Goal: Task Accomplishment & Management: Manage account settings

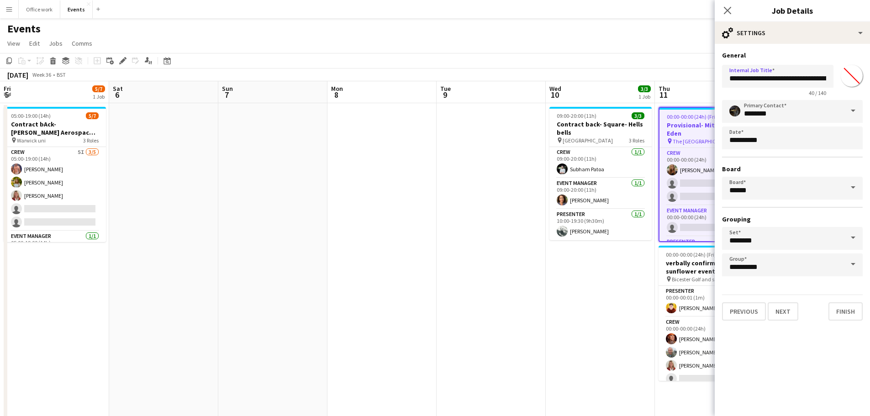
scroll to position [0, 186]
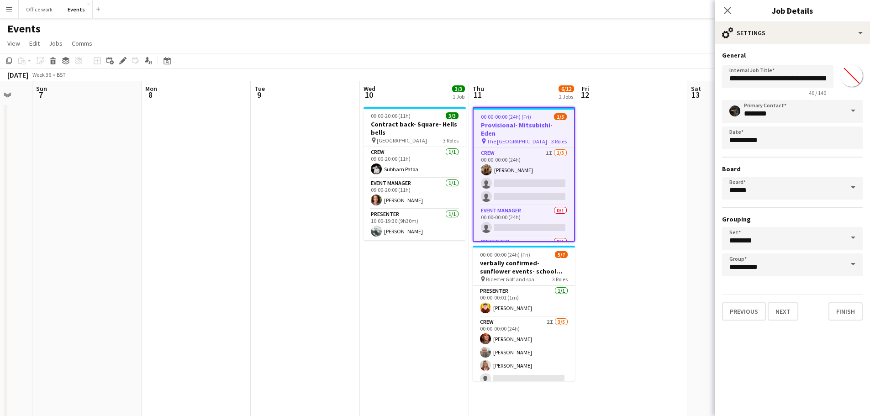
click at [14, 7] on button "Menu" at bounding box center [9, 9] width 18 height 18
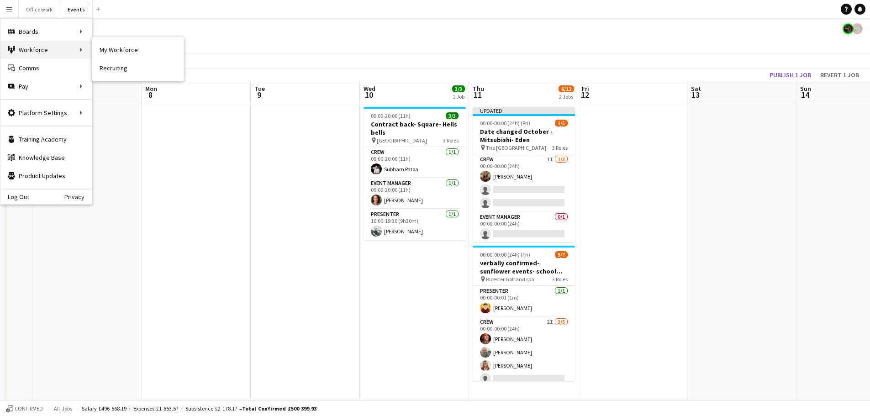
click at [28, 49] on div "Workforce Workforce" at bounding box center [45, 50] width 91 height 18
click at [108, 54] on link "My Workforce" at bounding box center [137, 50] width 91 height 18
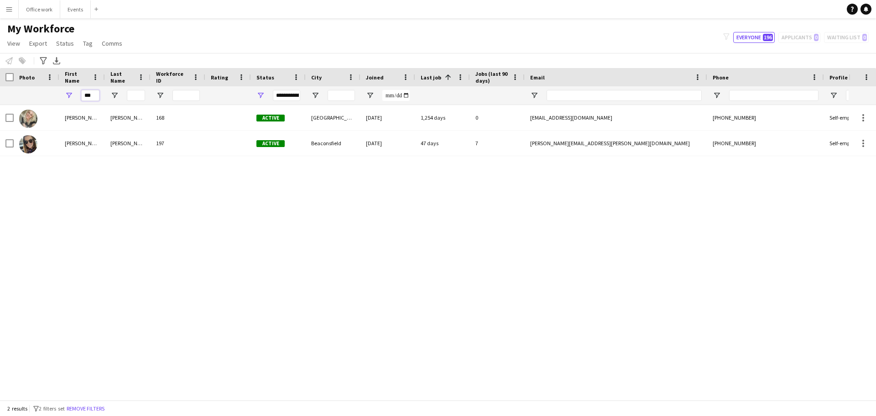
click at [92, 95] on input "***" at bounding box center [90, 95] width 18 height 11
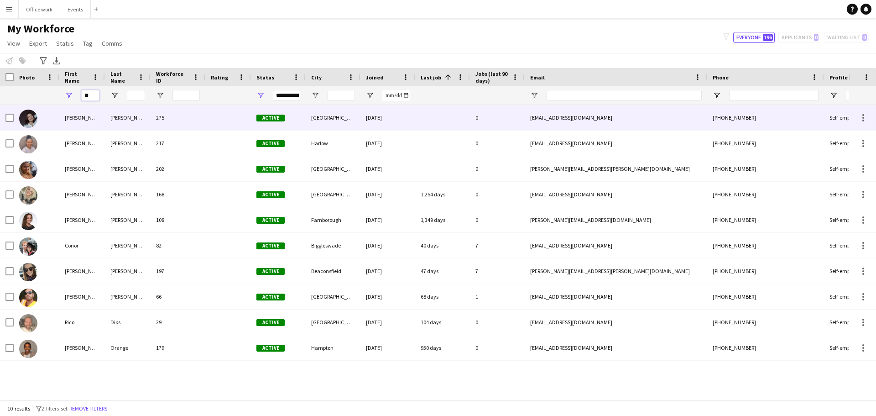
type input "**"
click at [104, 121] on div "[PERSON_NAME]" at bounding box center [82, 117] width 46 height 25
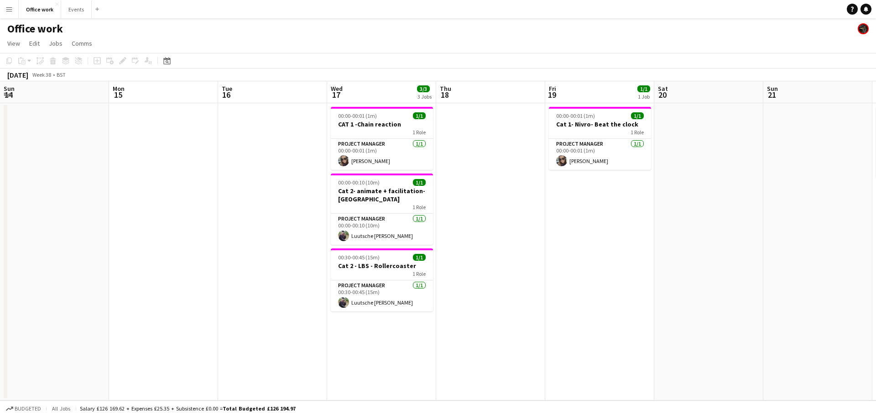
scroll to position [0, 327]
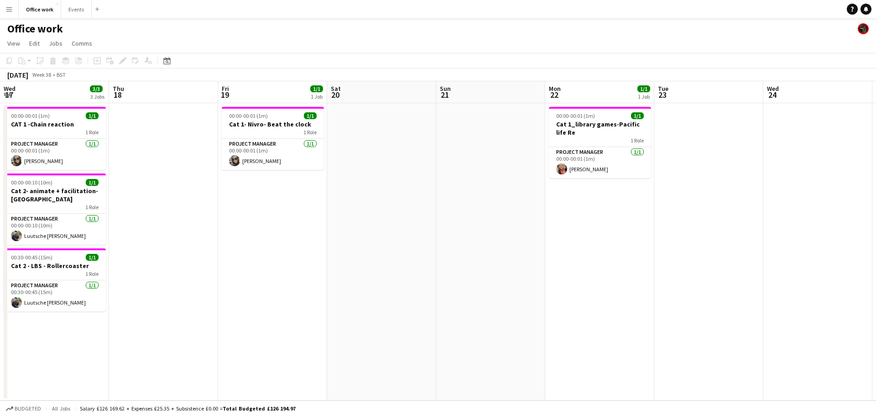
click at [92, 9] on div "Add" at bounding box center [97, 9] width 11 height 18
click at [70, 12] on button "Events Close" at bounding box center [76, 9] width 31 height 18
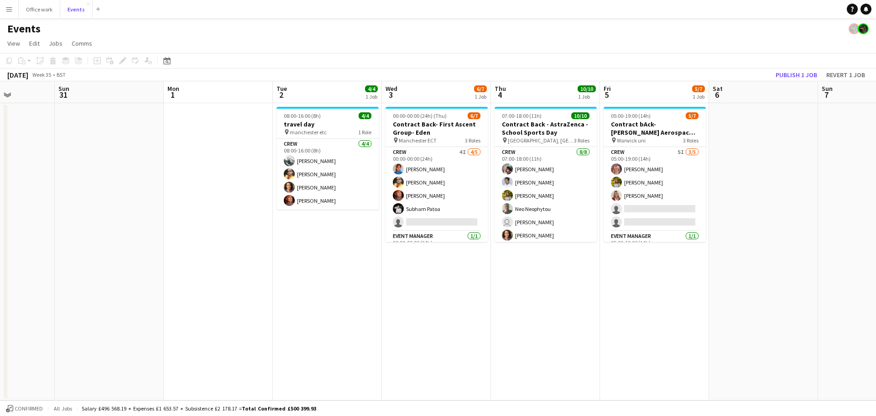
scroll to position [0, 273]
click at [799, 77] on button "Publish 1 job" at bounding box center [796, 75] width 49 height 12
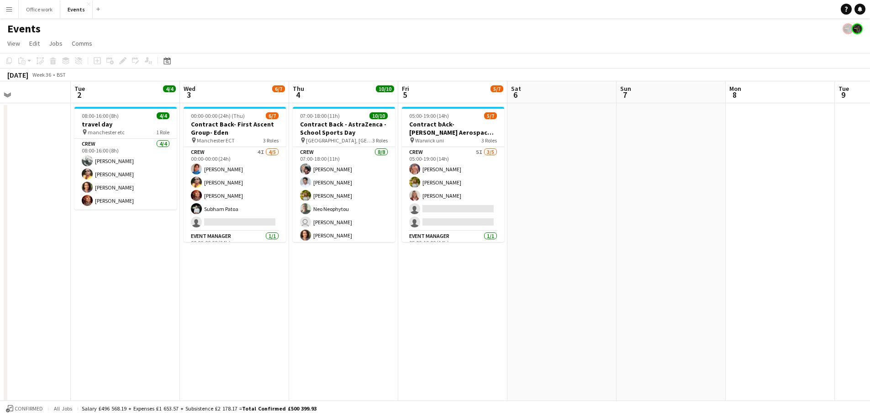
scroll to position [0, 256]
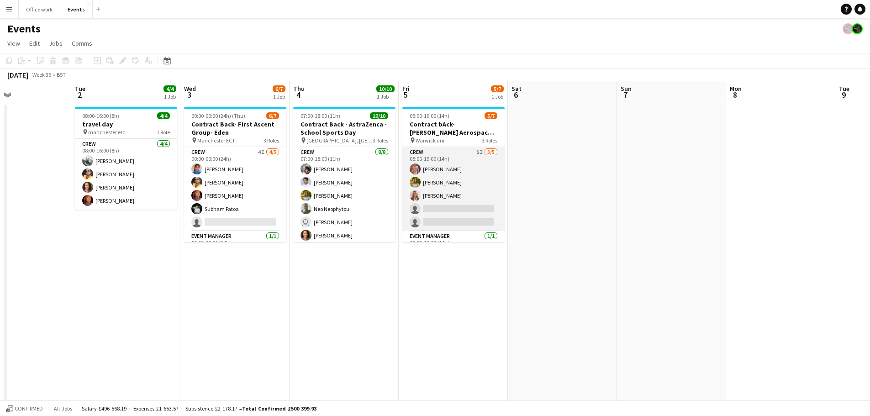
click at [445, 181] on app-card-role "Crew 5I 3/5 05:00-19:00 (14h) Chris Ebbon Alexandra Tanase Sara Spicer single-n…" at bounding box center [453, 189] width 102 height 84
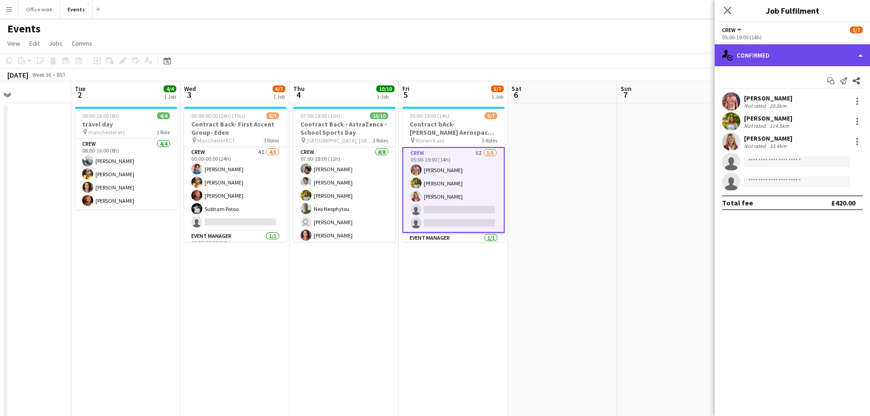
click at [771, 52] on div "single-neutral-actions-check-2 Confirmed" at bounding box center [791, 55] width 155 height 22
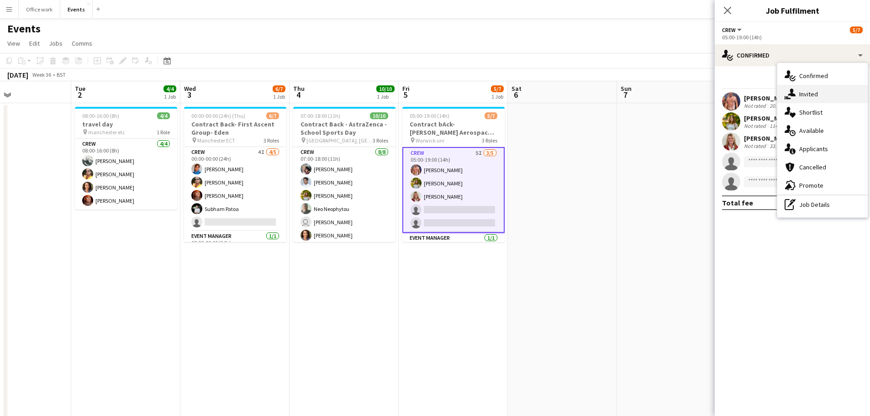
click at [792, 96] on icon at bounding box center [791, 93] width 8 height 8
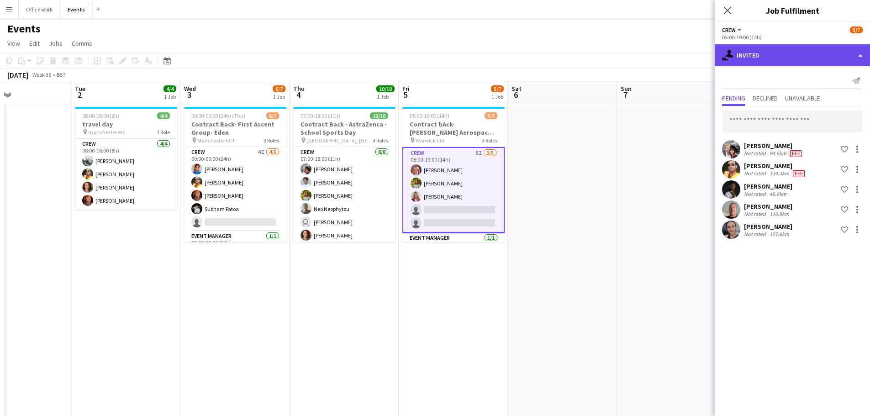
click at [764, 56] on div "single-neutral-actions-share-1 Invited" at bounding box center [791, 55] width 155 height 22
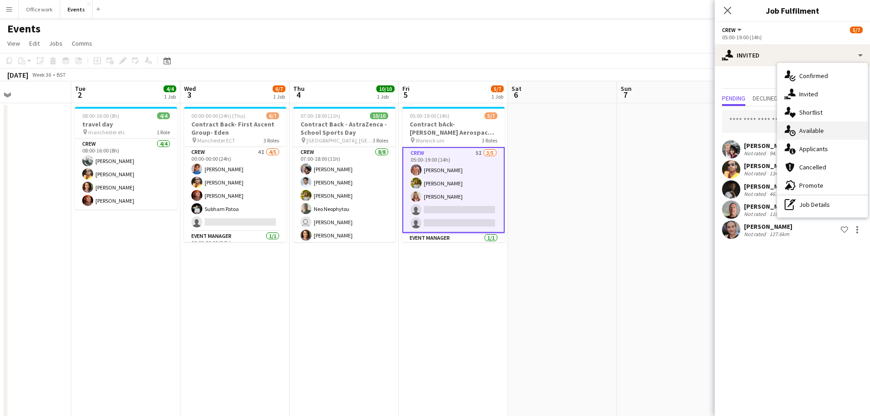
click at [795, 135] on div "single-neutral-actions-upload Available" at bounding box center [822, 130] width 90 height 18
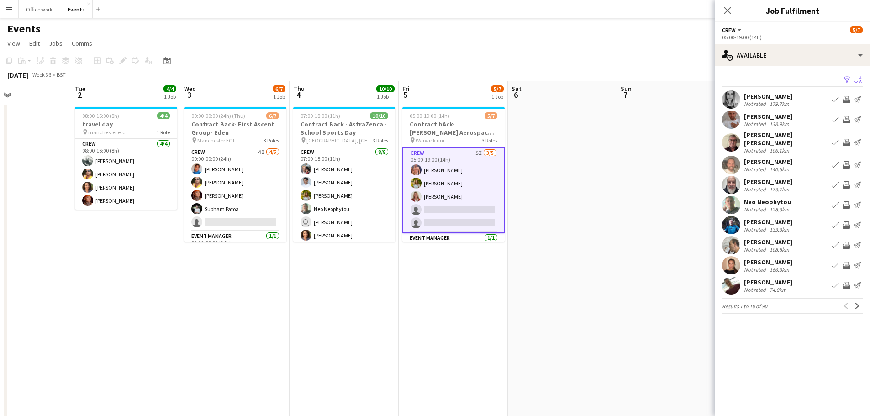
click at [853, 77] on button "Sort asc" at bounding box center [856, 79] width 11 height 11
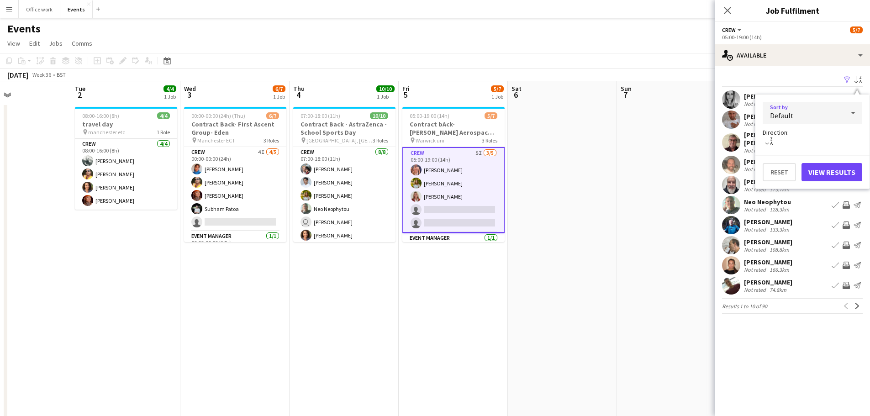
click at [814, 115] on div "Default" at bounding box center [802, 113] width 81 height 22
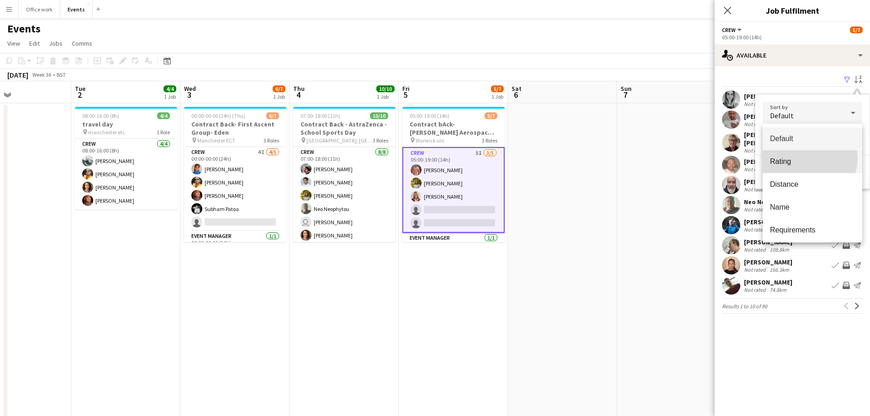
click at [807, 158] on span "Rating" at bounding box center [812, 161] width 85 height 9
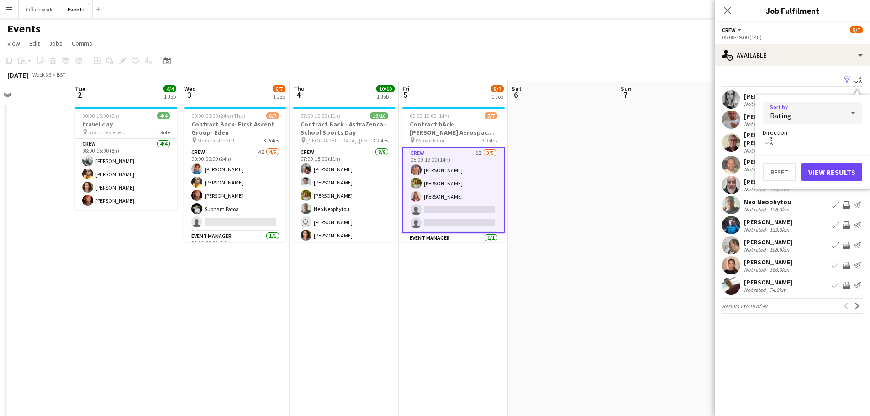
click at [815, 107] on div "Rating" at bounding box center [802, 113] width 81 height 22
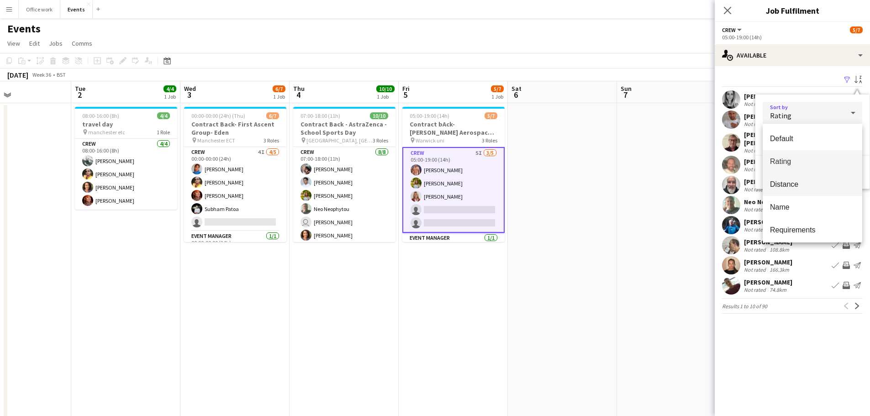
click at [806, 185] on span "Distance" at bounding box center [812, 184] width 85 height 9
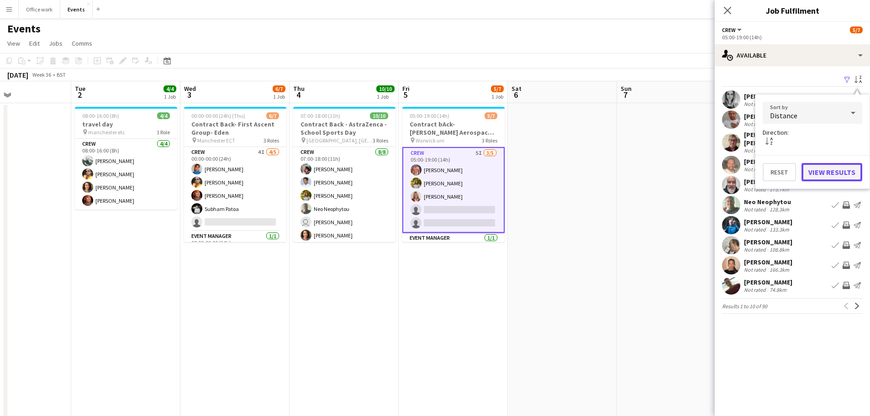
click at [825, 169] on button "View Results" at bounding box center [831, 172] width 61 height 18
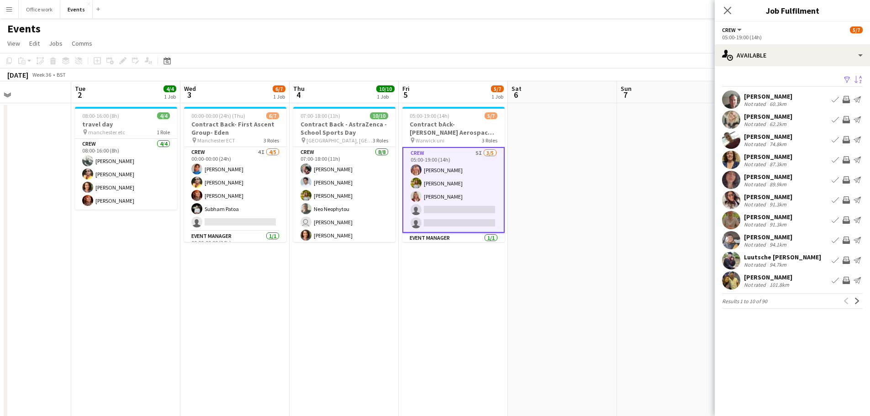
click at [772, 216] on div "David Arnold" at bounding box center [768, 217] width 48 height 8
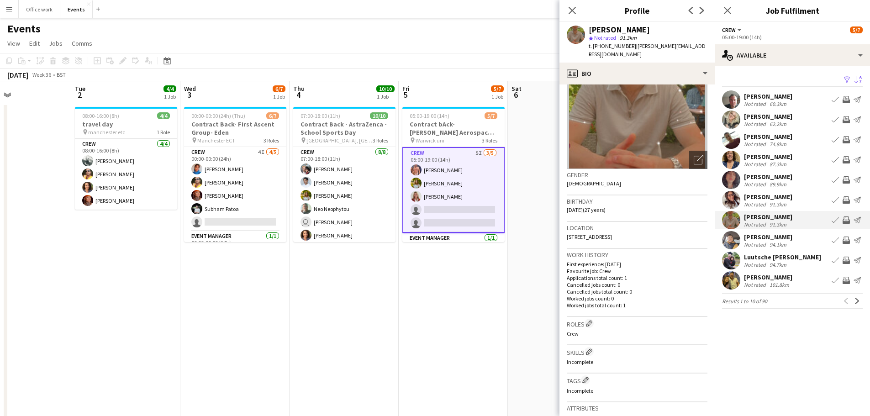
scroll to position [59, 0]
click at [748, 198] on div "Kiana Caldecoat" at bounding box center [768, 197] width 48 height 8
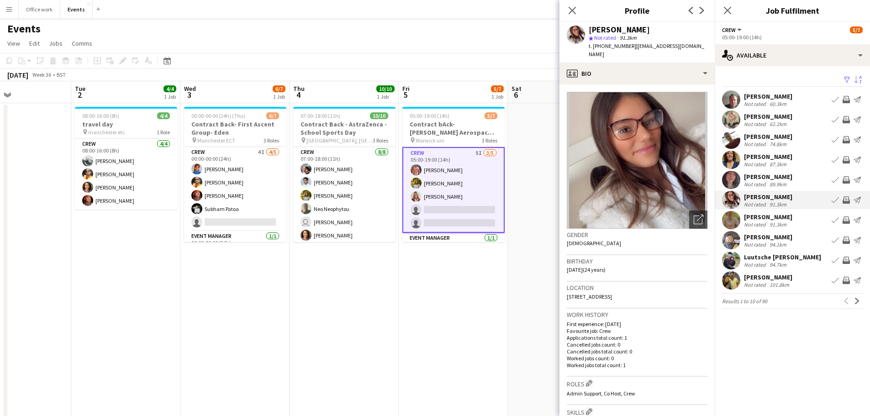
click at [762, 176] on div "Natasha Strange" at bounding box center [768, 177] width 48 height 8
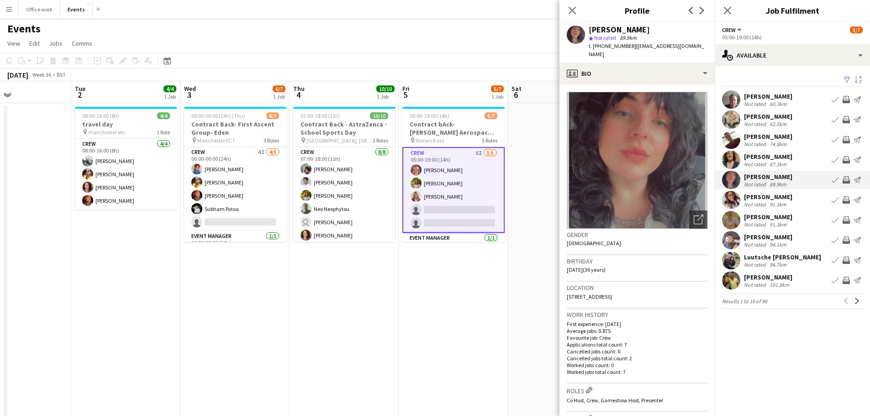
click at [847, 177] on app-icon "Invite crew" at bounding box center [845, 179] width 7 height 7
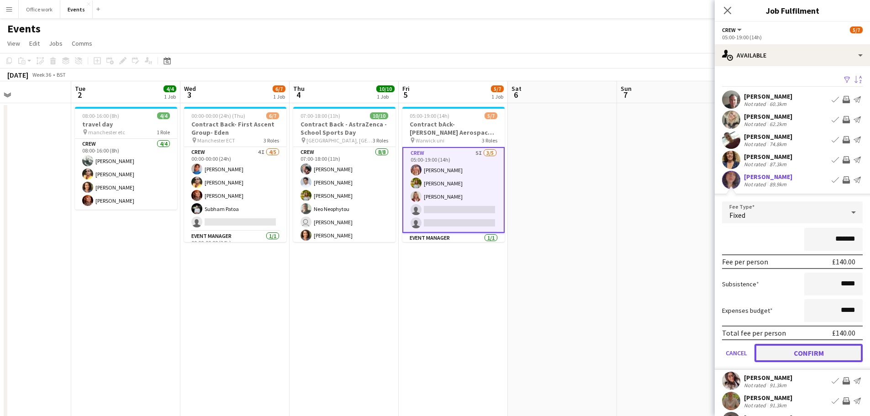
click at [773, 348] on button "Confirm" at bounding box center [808, 353] width 108 height 18
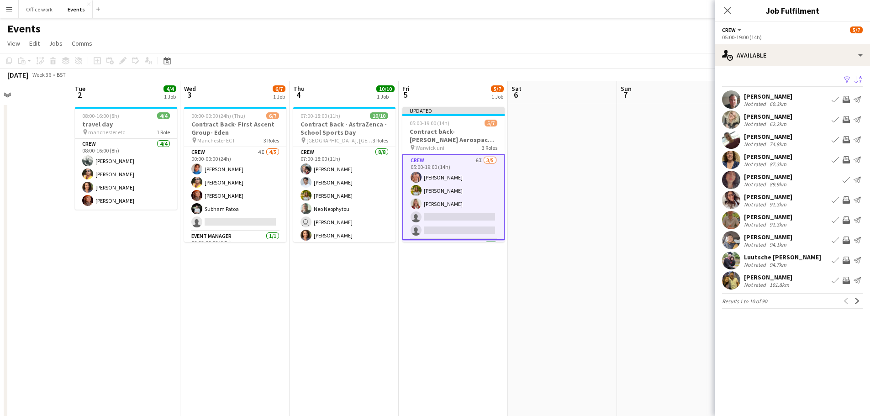
click at [781, 131] on div "Emily Crawford Not rated 74.8km Book crew Invite crew Send notification" at bounding box center [791, 140] width 155 height 18
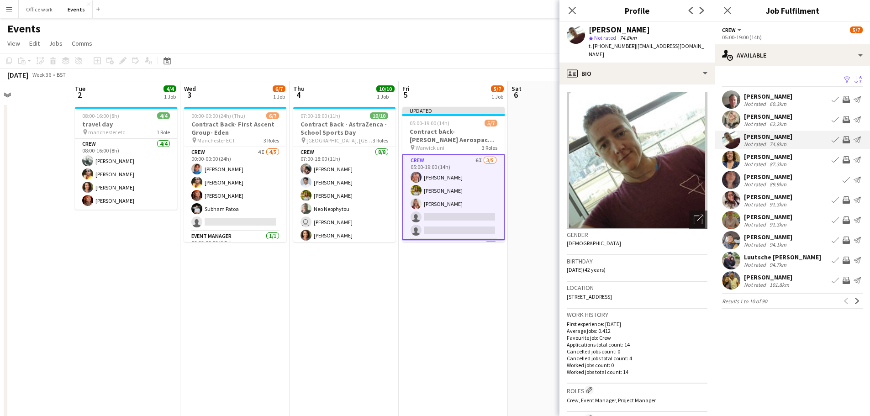
click at [760, 109] on app-available-tab "Filter Sort desc Peter Bond Not rated 60.3km Book crew Invite crew Send notific…" at bounding box center [791, 190] width 155 height 235
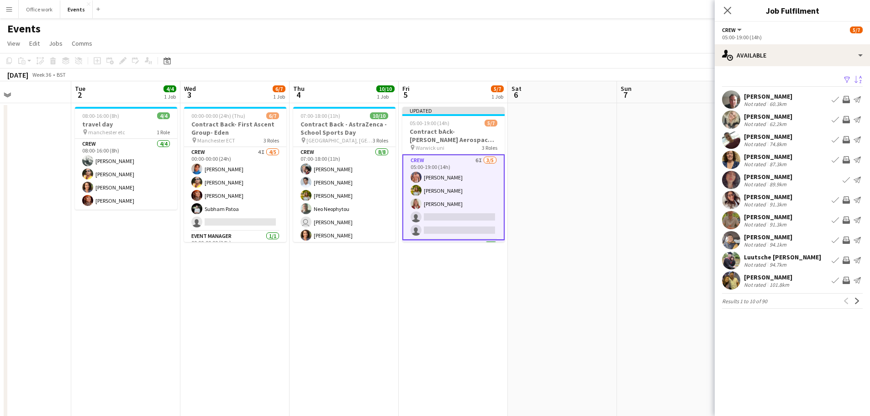
click at [759, 117] on div "Cordelia Mills" at bounding box center [768, 116] width 48 height 8
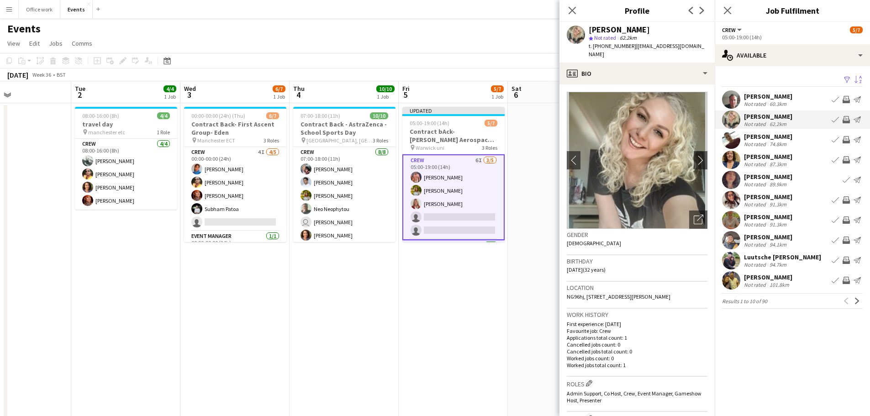
click at [765, 99] on div "Peter Bond" at bounding box center [768, 96] width 48 height 8
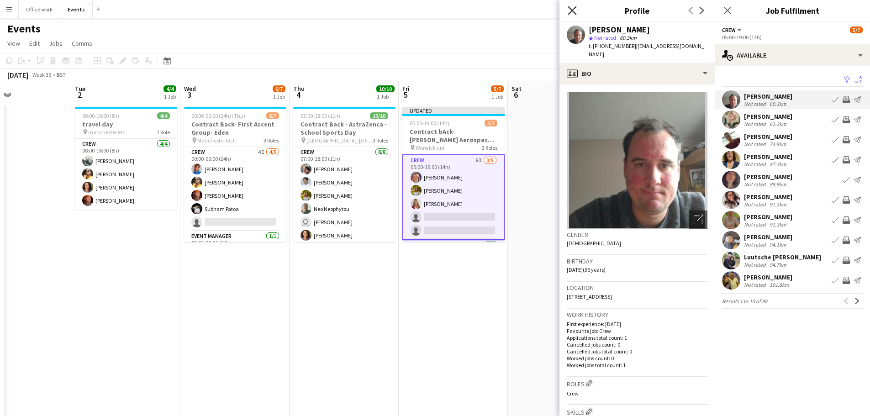
click at [571, 7] on icon "Close pop-in" at bounding box center [571, 10] width 9 height 9
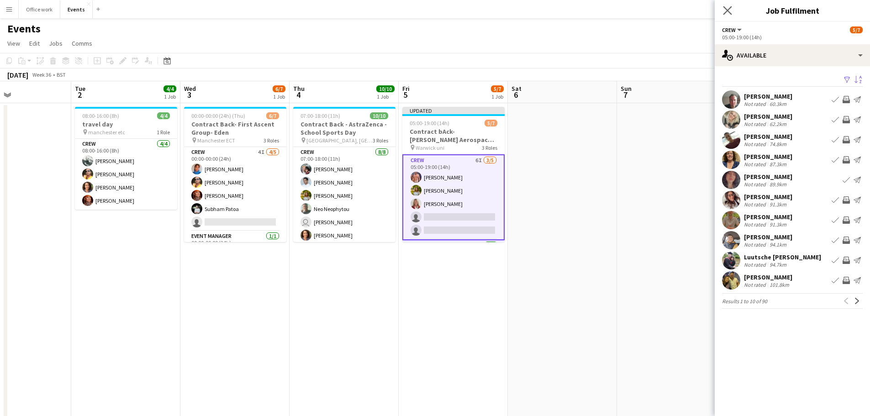
click at [723, 11] on icon "Close pop-in" at bounding box center [727, 10] width 9 height 9
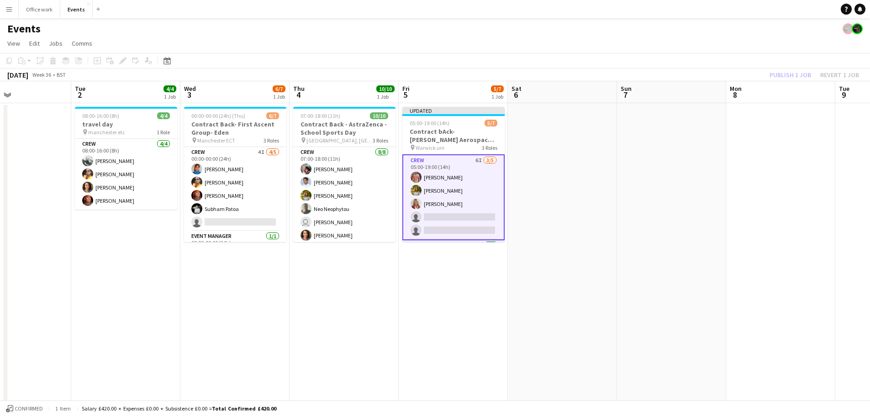
click at [786, 71] on div "Publish 1 job Revert 1 job" at bounding box center [813, 75] width 111 height 12
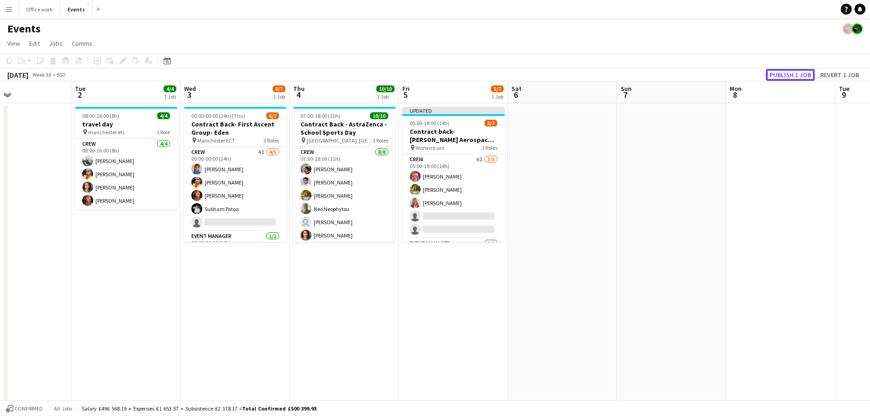
click at [786, 71] on button "Publish 1 job" at bounding box center [789, 75] width 49 height 12
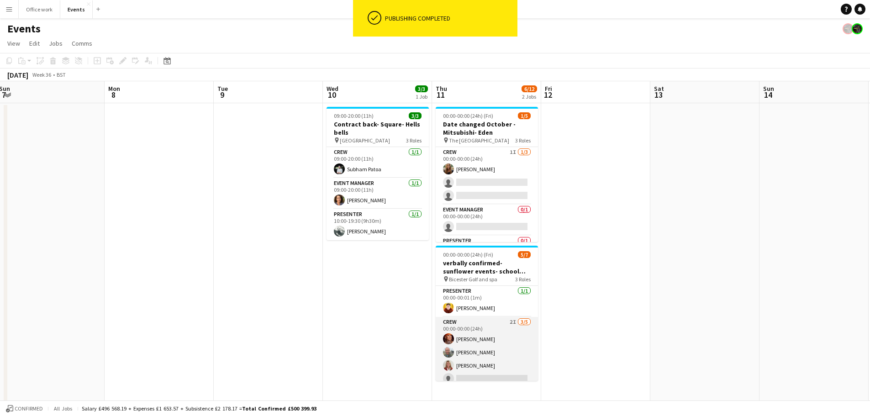
scroll to position [51, 0]
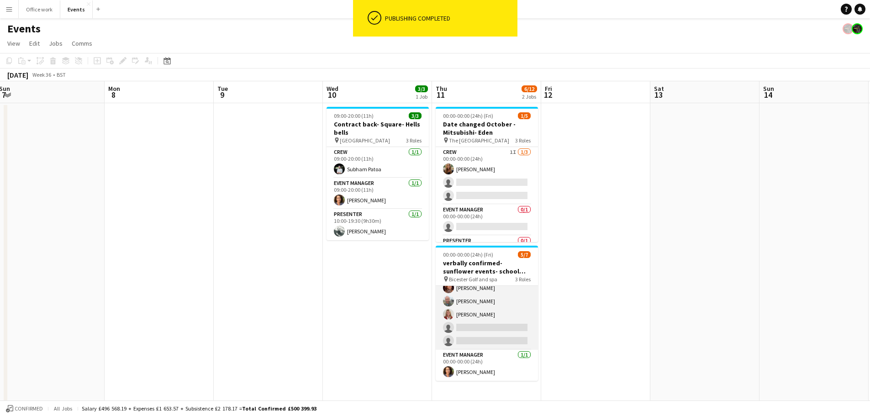
click at [495, 320] on app-card-role "Crew 2I 3/5 00:00-00:00 (24h) Cheryl Quantick Dan Newman Sara Spicer single-neu…" at bounding box center [486, 308] width 102 height 84
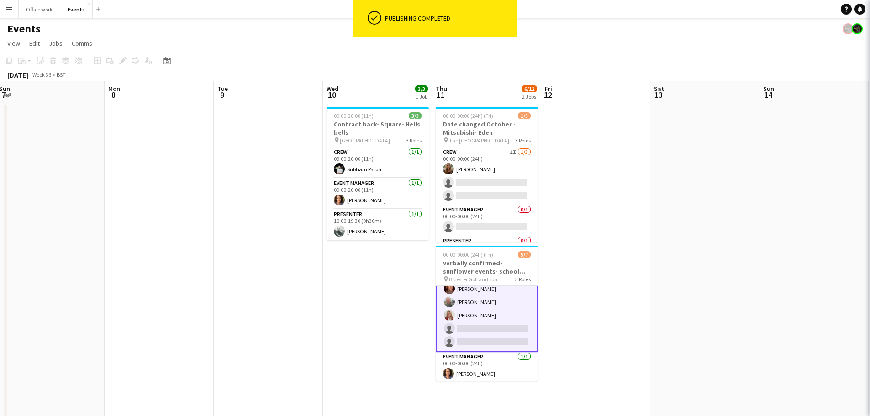
scroll to position [52, 0]
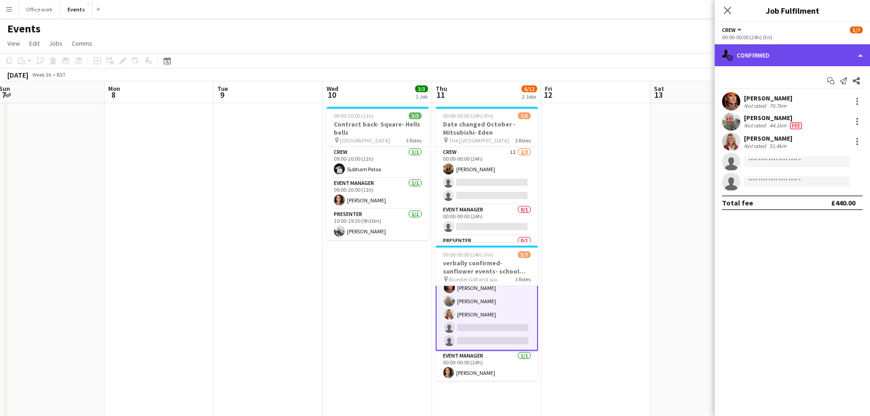
click at [794, 50] on div "single-neutral-actions-check-2 Confirmed" at bounding box center [791, 55] width 155 height 22
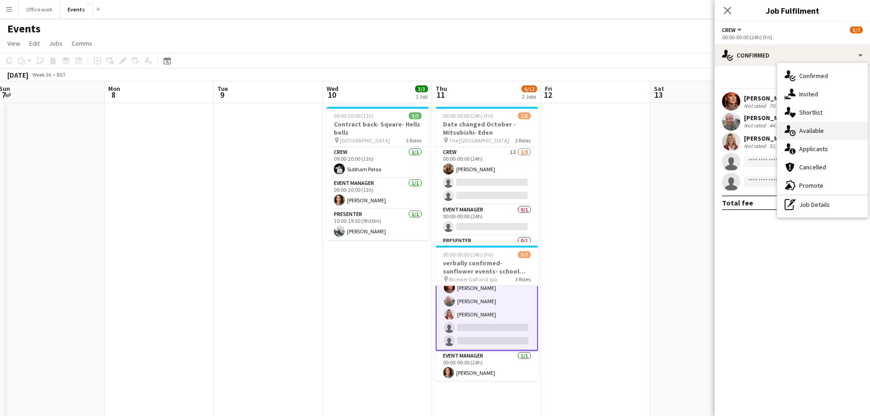
click at [806, 126] on div "single-neutral-actions-upload Available" at bounding box center [822, 130] width 90 height 18
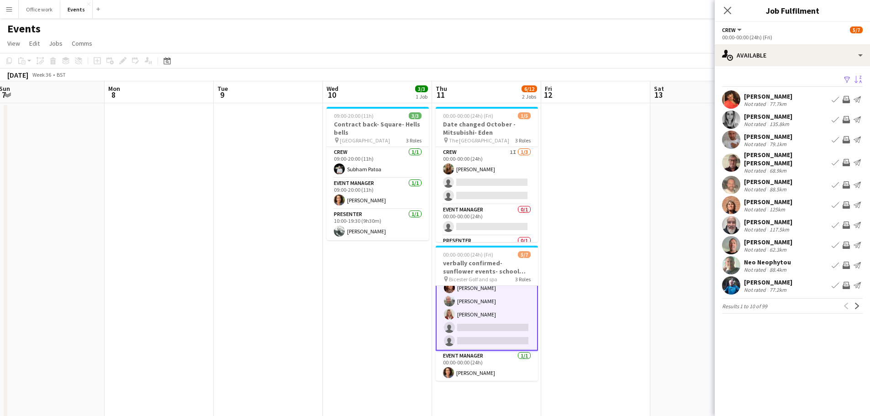
click at [853, 78] on button "Sort asc" at bounding box center [856, 79] width 11 height 11
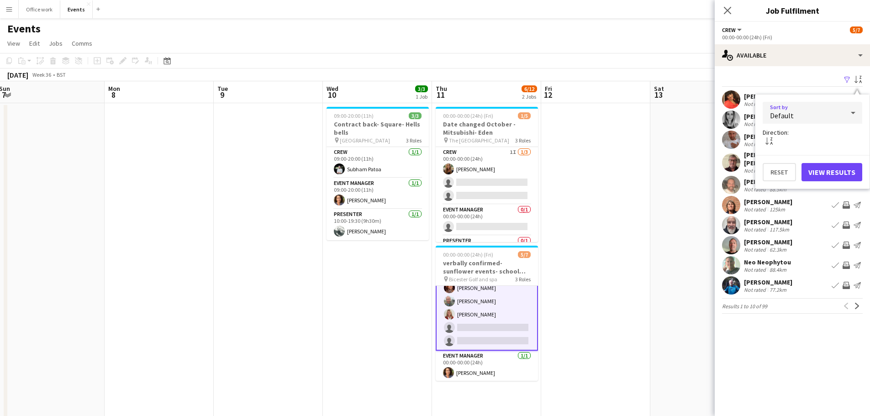
click at [807, 111] on div "Default" at bounding box center [802, 113] width 81 height 22
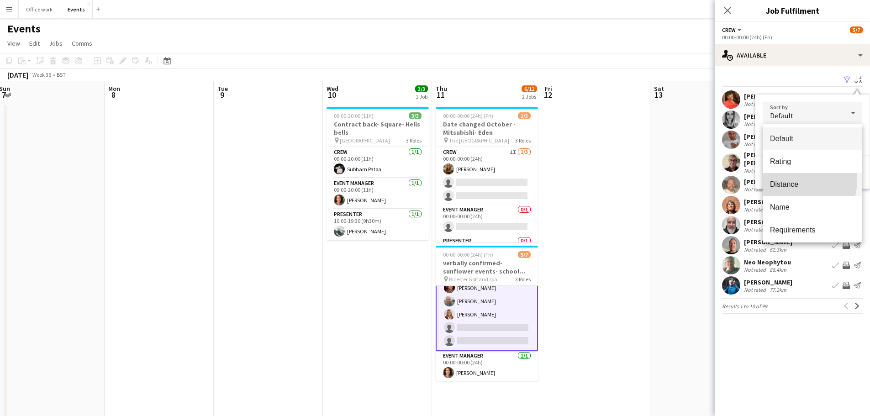
click at [798, 181] on span "Distance" at bounding box center [812, 184] width 85 height 9
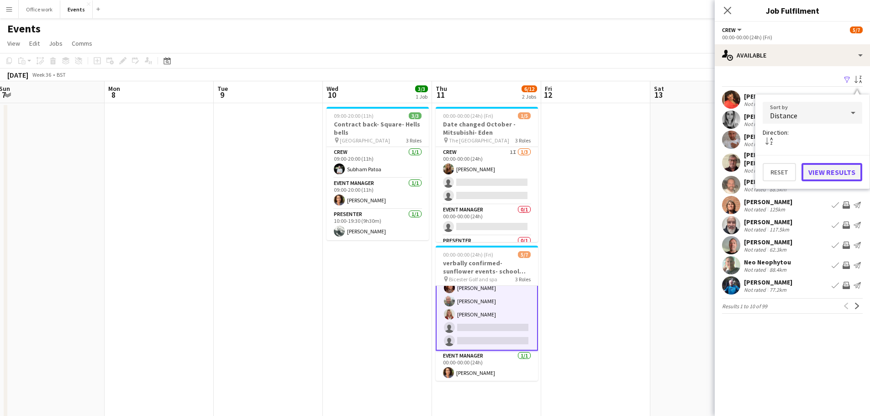
click at [827, 166] on button "View Results" at bounding box center [831, 172] width 61 height 18
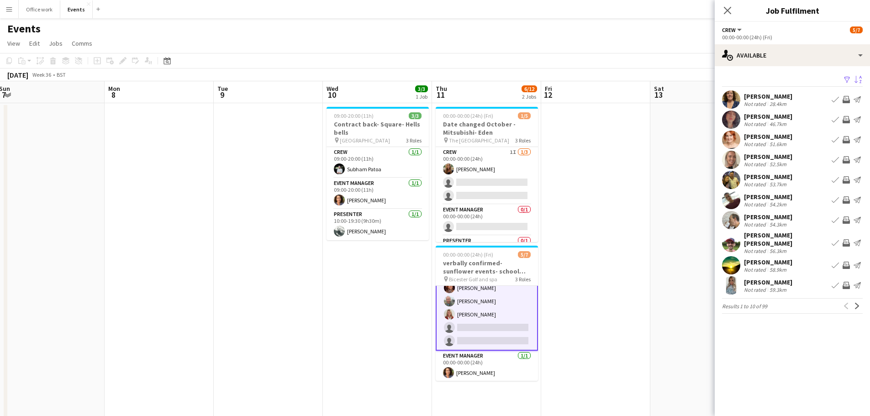
click at [765, 156] on div "louise fontava" at bounding box center [768, 156] width 48 height 8
